Goal: Check status: Check status

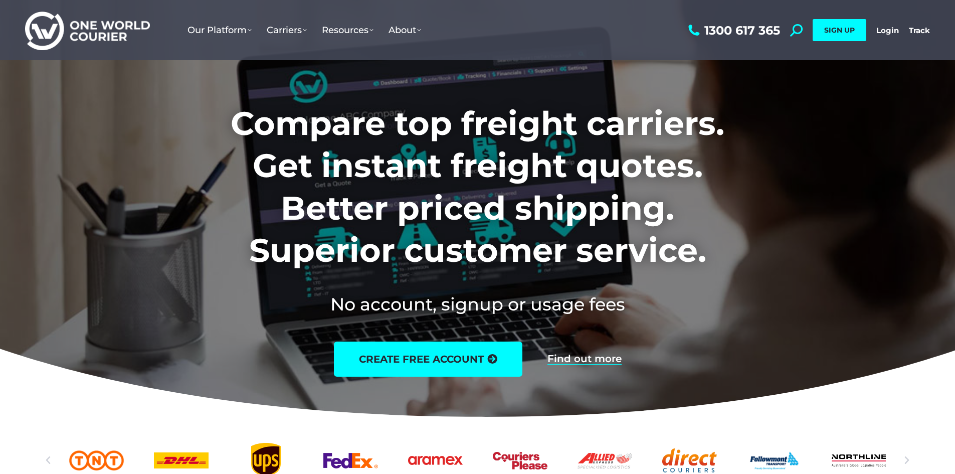
click at [878, 20] on div "1300 617 365 Search: *** SIGN UP Login Login Track Track SIGN UP" at bounding box center [808, 30] width 244 height 60
click at [883, 28] on link "Login" at bounding box center [887, 31] width 23 height 10
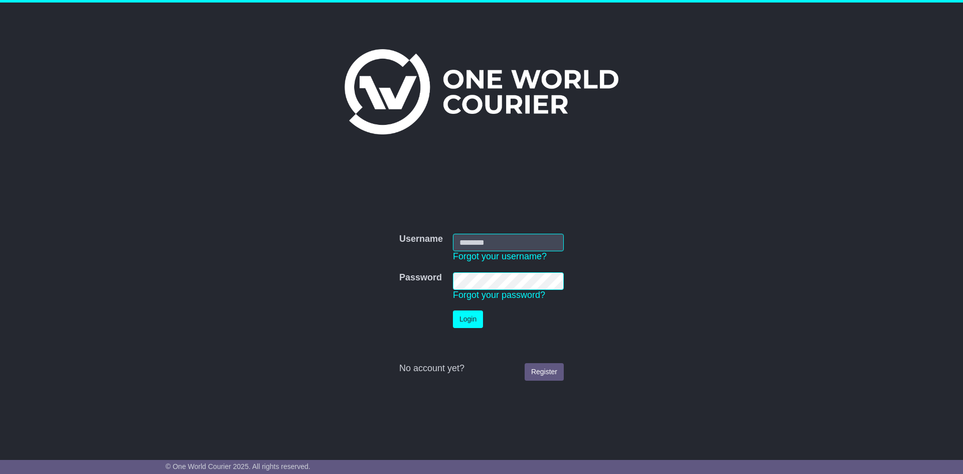
type input "**********"
click at [471, 320] on button "Login" at bounding box center [468, 319] width 30 height 18
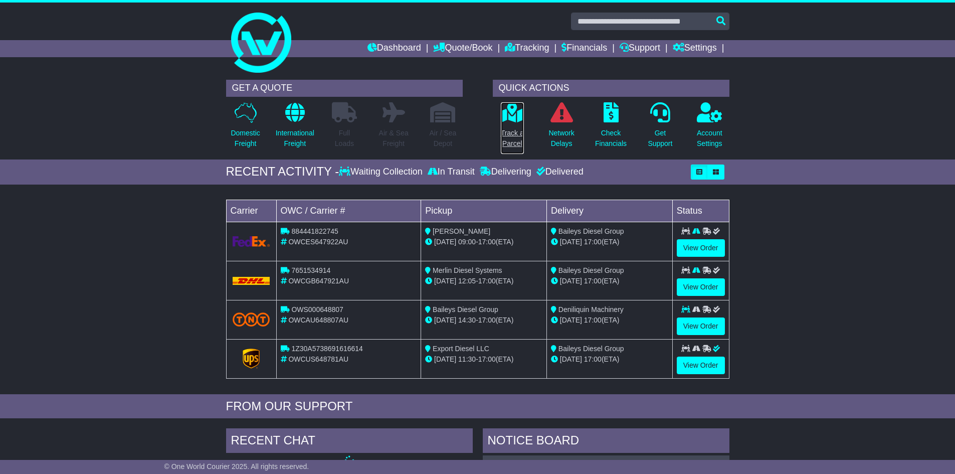
click at [501, 118] on icon at bounding box center [512, 112] width 23 height 20
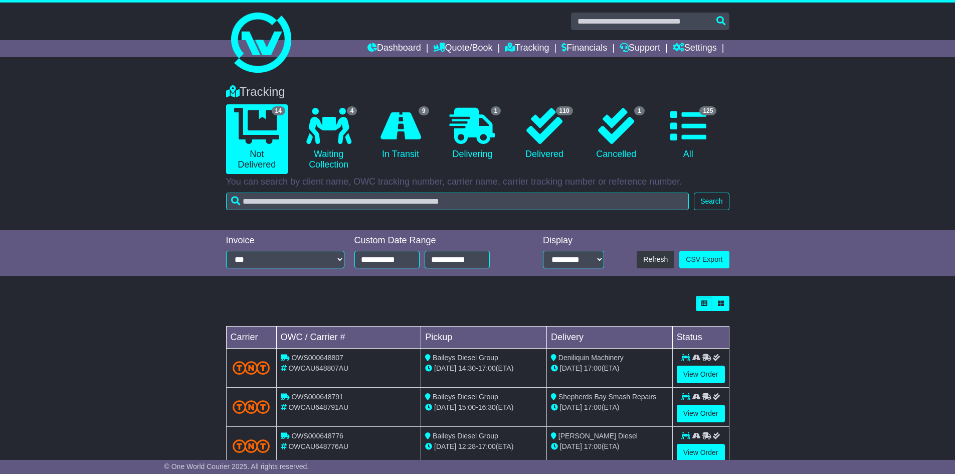
scroll to position [251, 0]
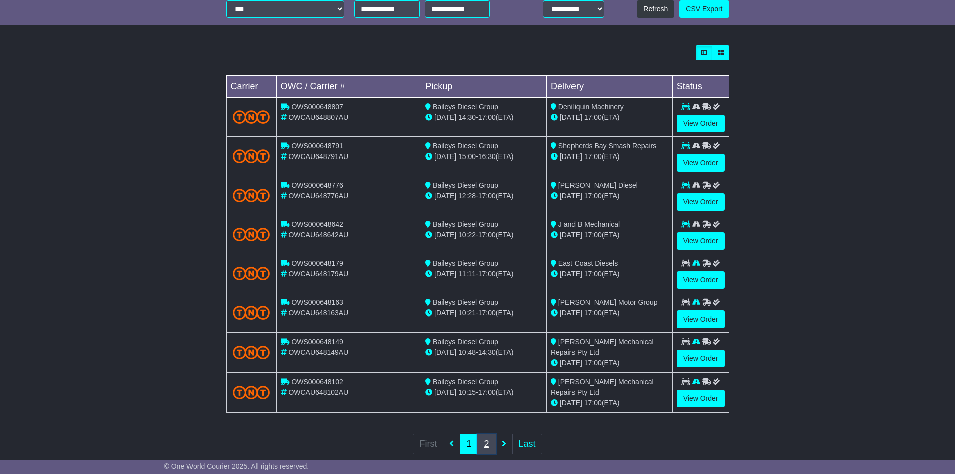
click at [484, 441] on link "2" at bounding box center [486, 444] width 18 height 21
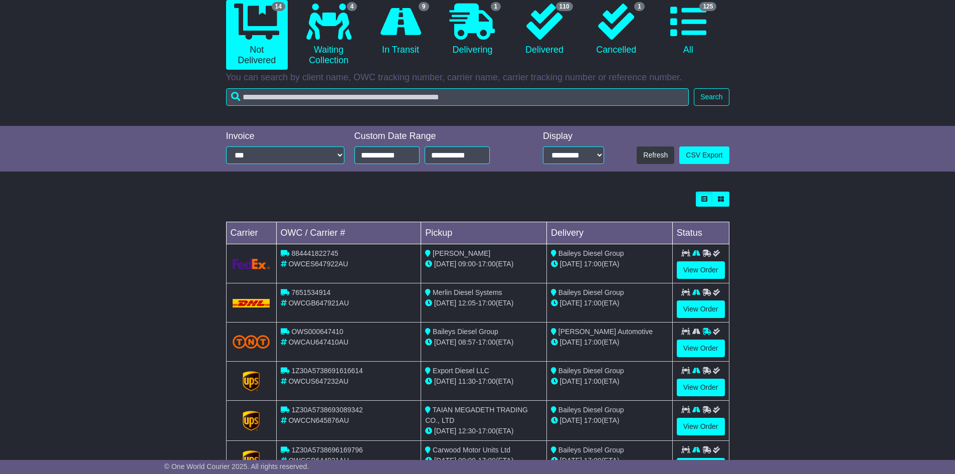
scroll to position [191, 0]
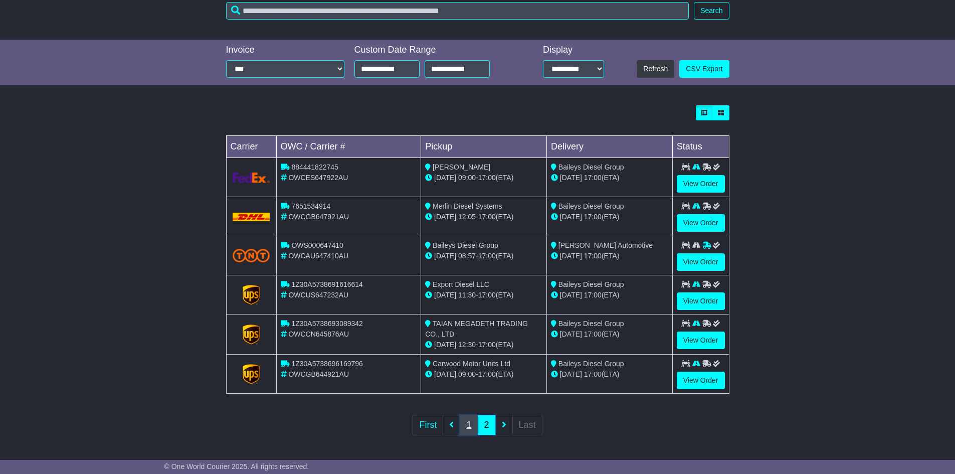
click at [475, 419] on link "1" at bounding box center [469, 425] width 18 height 21
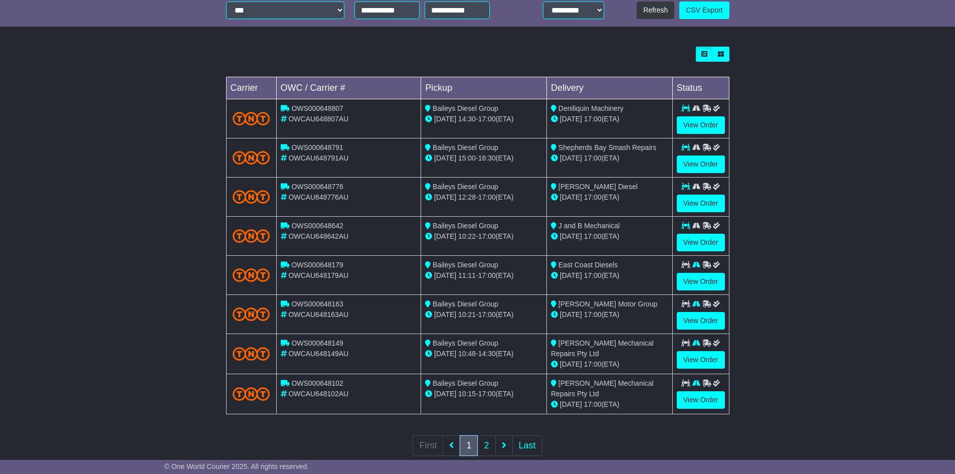
scroll to position [270, 0]
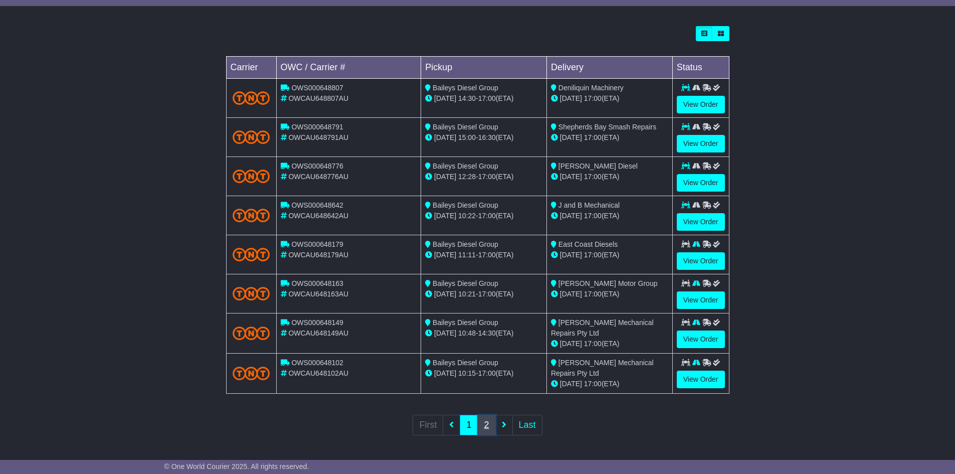
click at [492, 421] on link "2" at bounding box center [486, 425] width 18 height 21
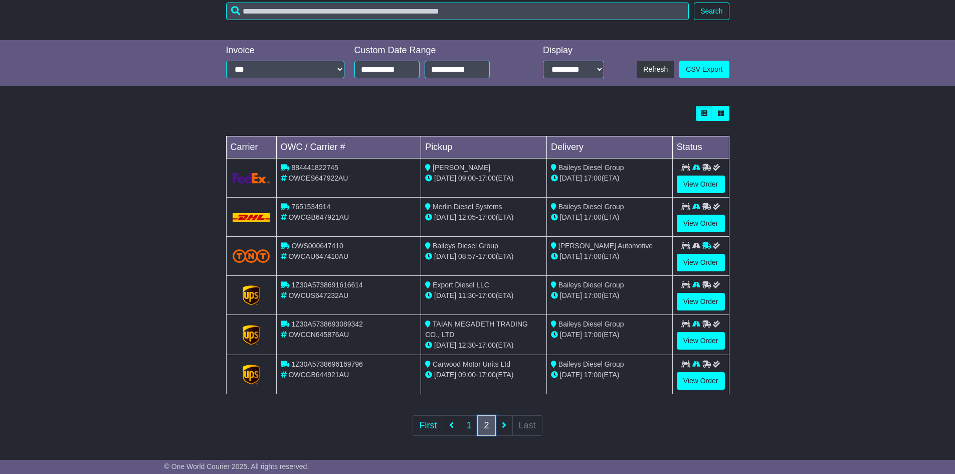
scroll to position [191, 0]
